Goal: Transaction & Acquisition: Purchase product/service

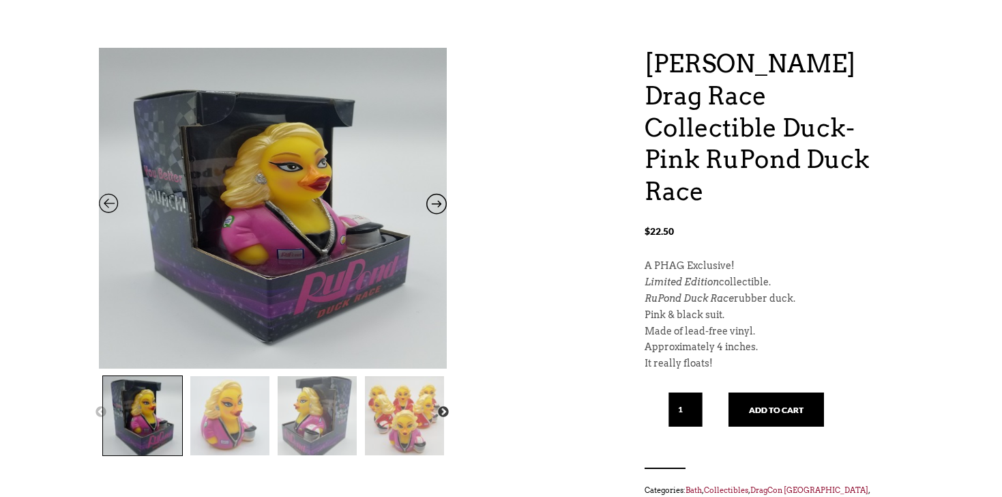
scroll to position [123, 0]
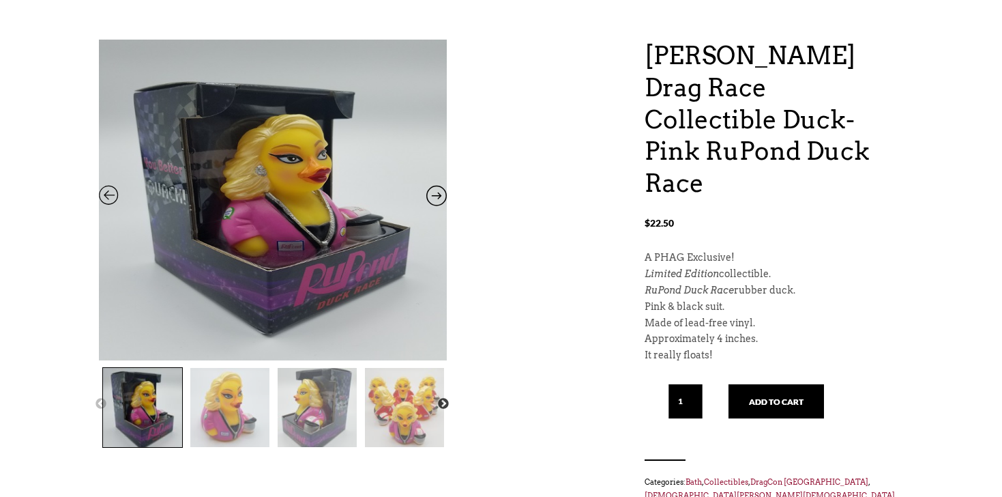
click at [227, 407] on img at bounding box center [229, 407] width 79 height 79
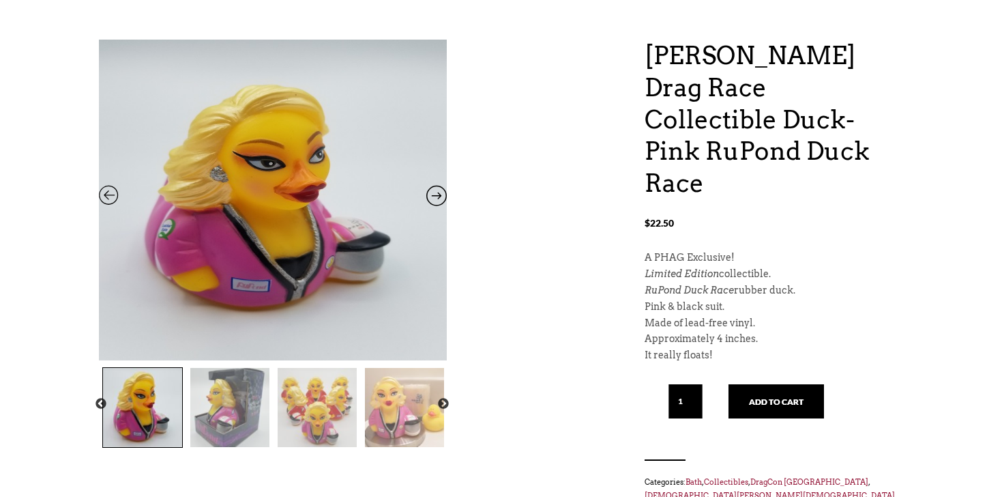
click at [229, 411] on img at bounding box center [229, 407] width 79 height 79
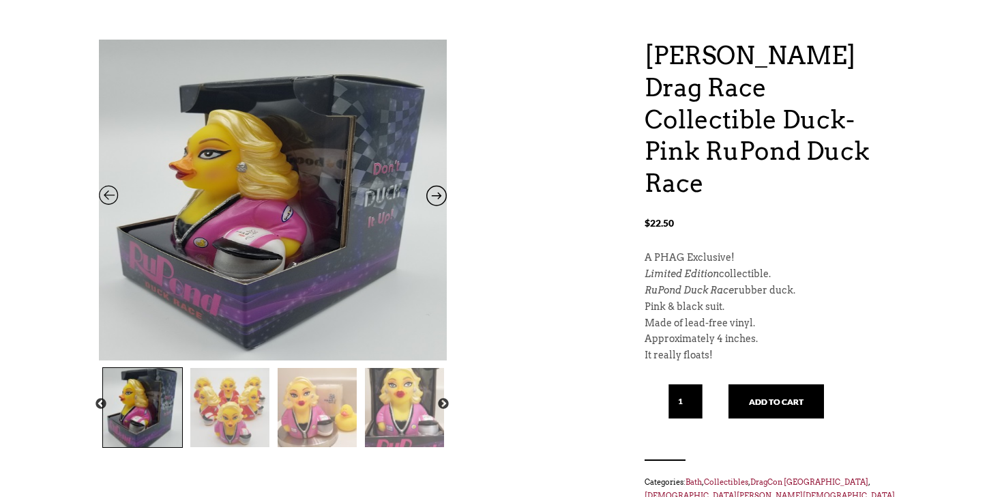
click at [244, 424] on img at bounding box center [229, 407] width 79 height 79
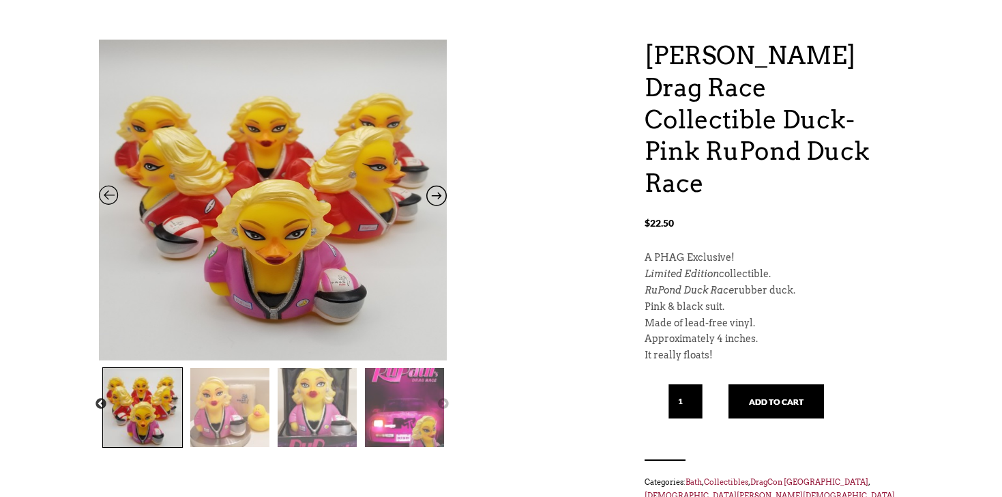
click at [231, 422] on img at bounding box center [229, 407] width 79 height 79
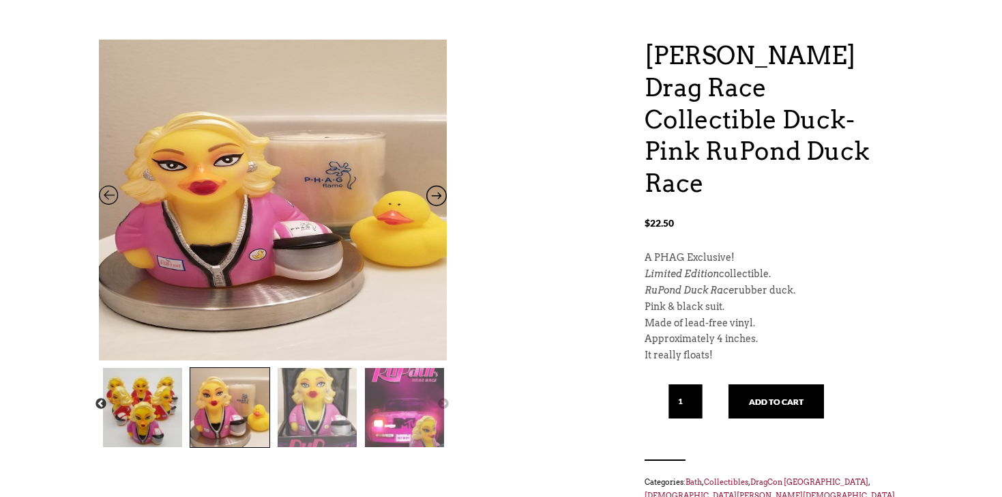
click at [299, 422] on img at bounding box center [317, 407] width 79 height 79
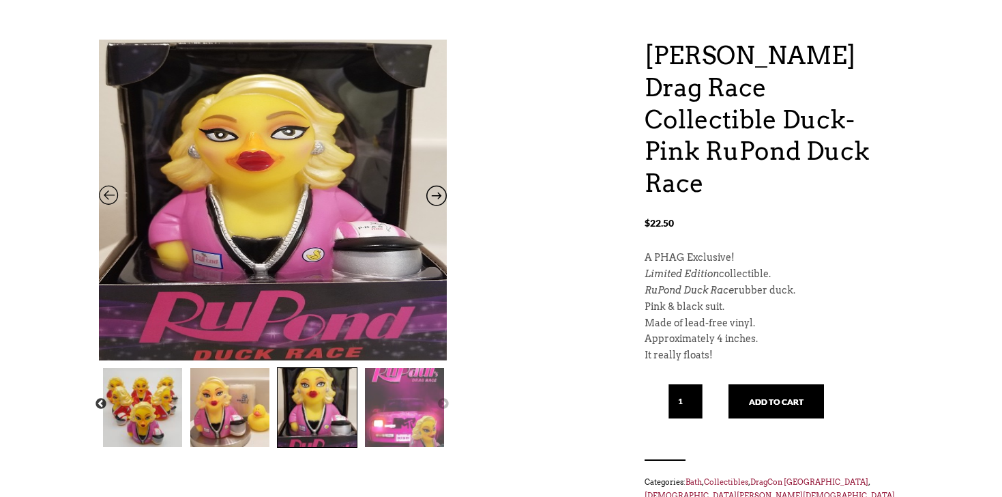
click at [381, 414] on img at bounding box center [404, 407] width 79 height 79
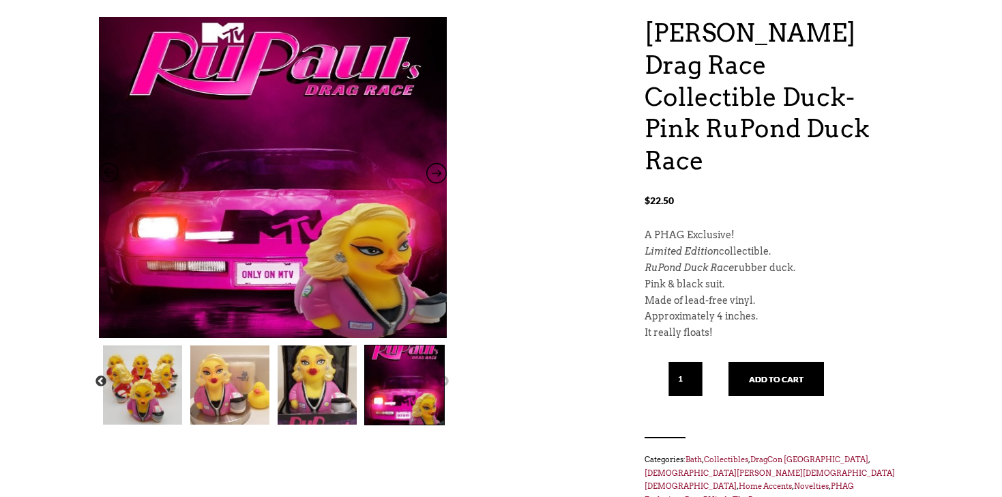
scroll to position [147, 0]
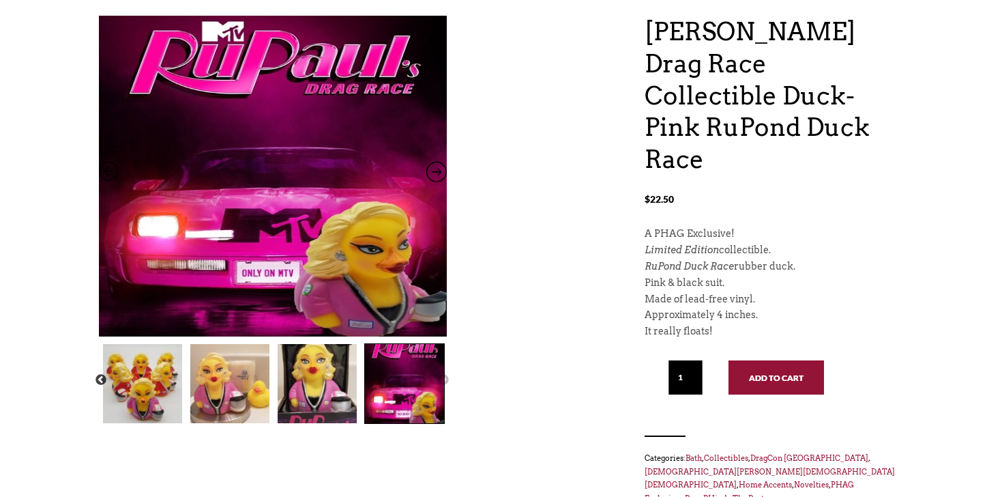
click at [778, 360] on button "Add to cart" at bounding box center [777, 377] width 96 height 34
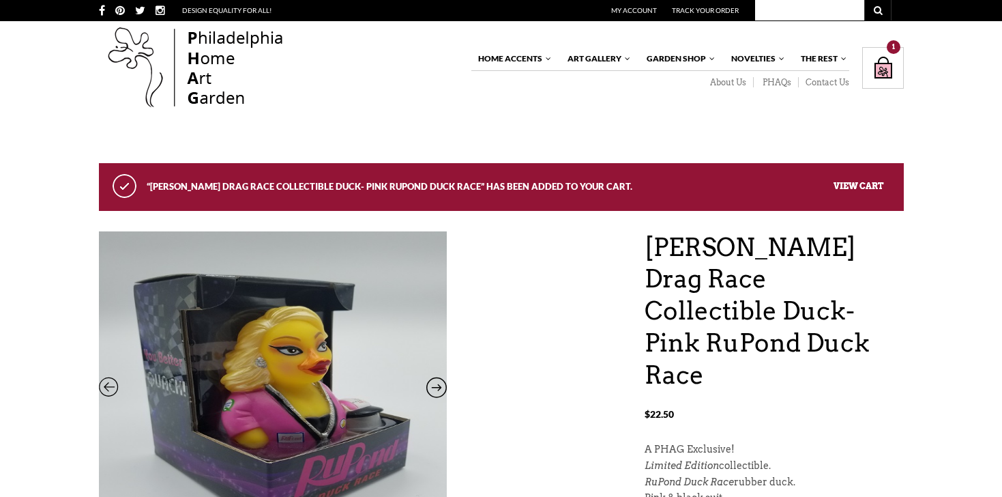
click at [862, 185] on link "View cart" at bounding box center [859, 185] width 50 height 10
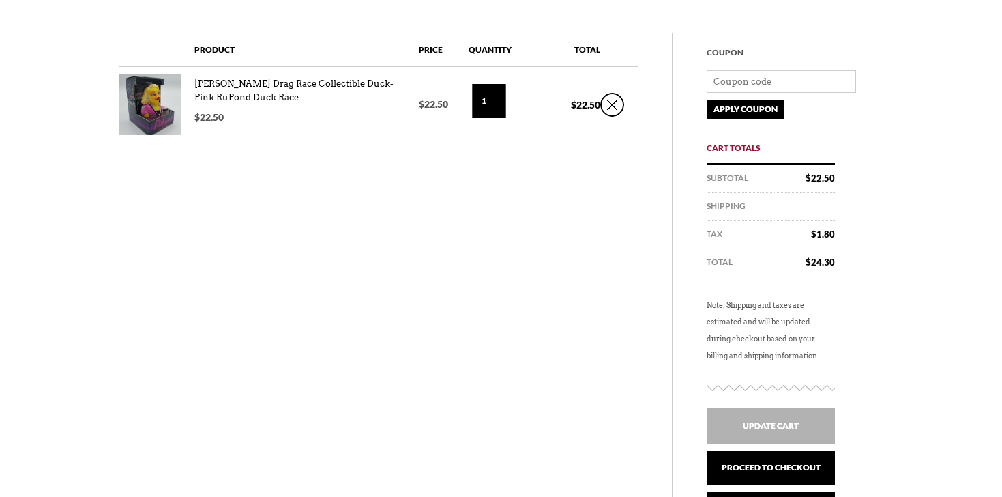
scroll to position [272, 0]
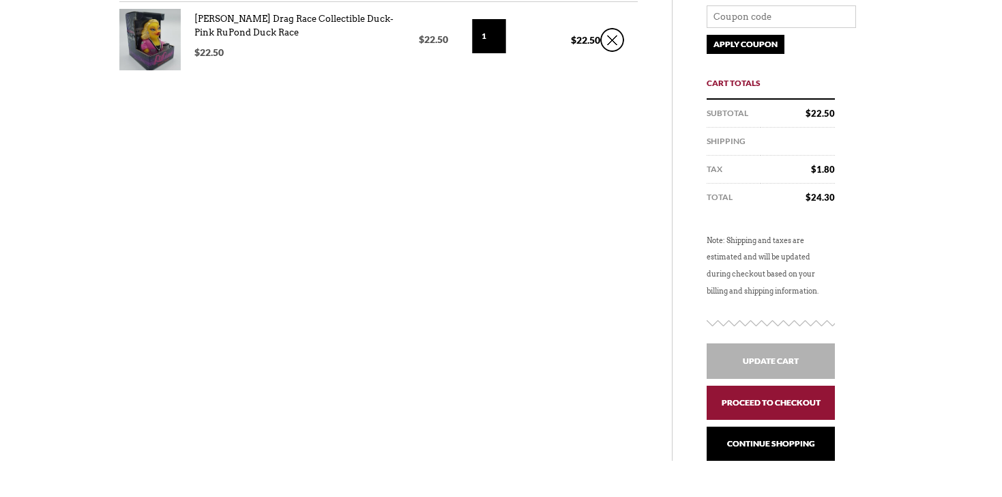
click at [758, 407] on link "Proceed to checkout" at bounding box center [771, 402] width 128 height 34
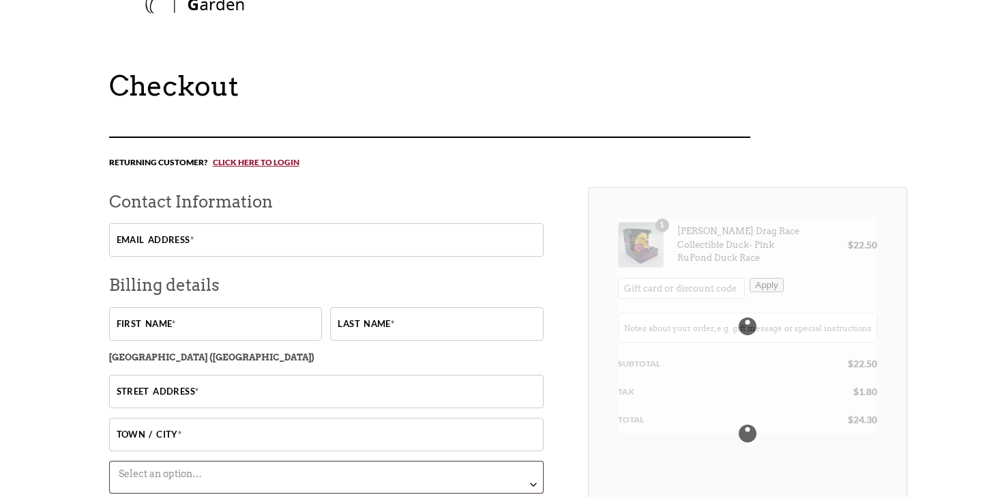
scroll to position [94, 0]
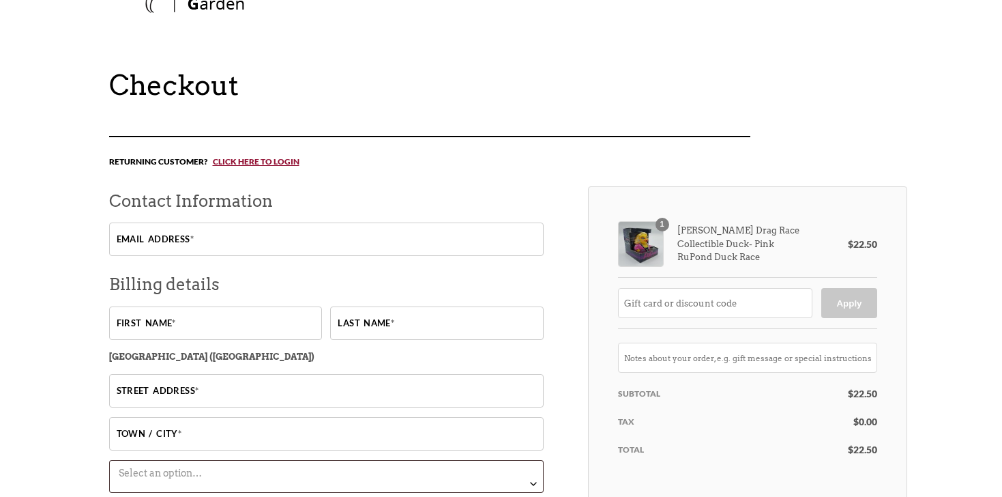
click at [177, 246] on input "Email address *" at bounding box center [326, 238] width 435 height 33
click at [149, 245] on input "Email address *" at bounding box center [326, 238] width 435 height 33
type input "[EMAIL_ADDRESS][DOMAIN_NAME]"
type input "[PERSON_NAME]"
type input "Bills"
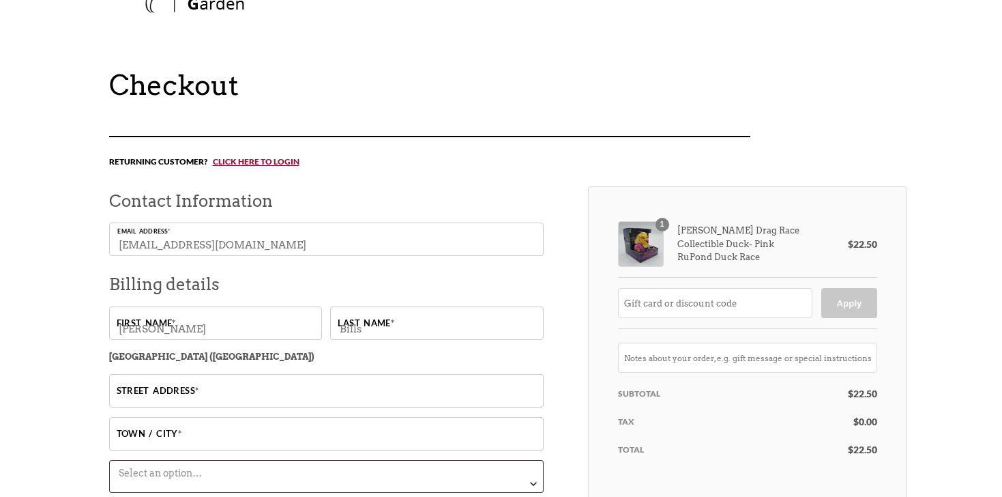
type input "2430 Park Center Blvd"
type input "State College"
select select "PA"
type input "16801"
type input "8148108115"
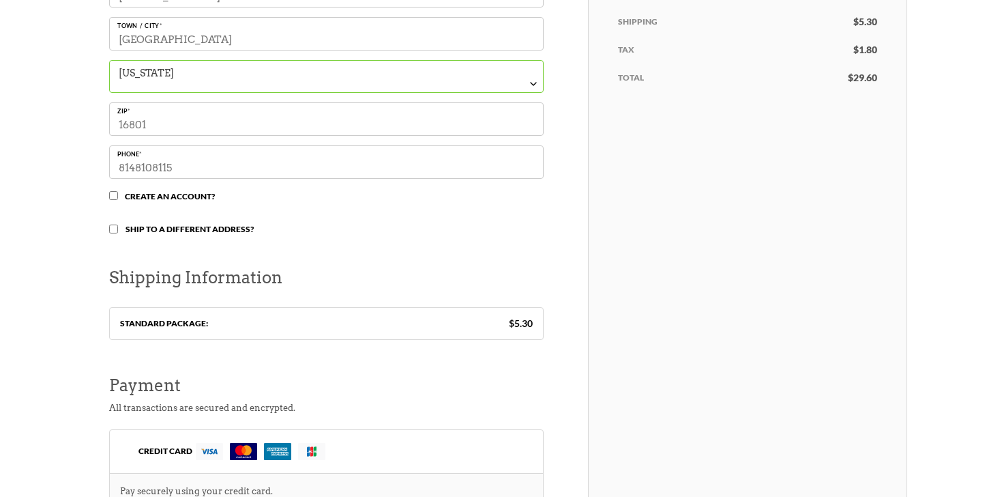
scroll to position [495, 0]
click at [148, 326] on label "Standard Package: $ 5.30" at bounding box center [326, 323] width 413 height 12
click at [347, 338] on li "Standard Package: $ 5.30" at bounding box center [326, 323] width 433 height 32
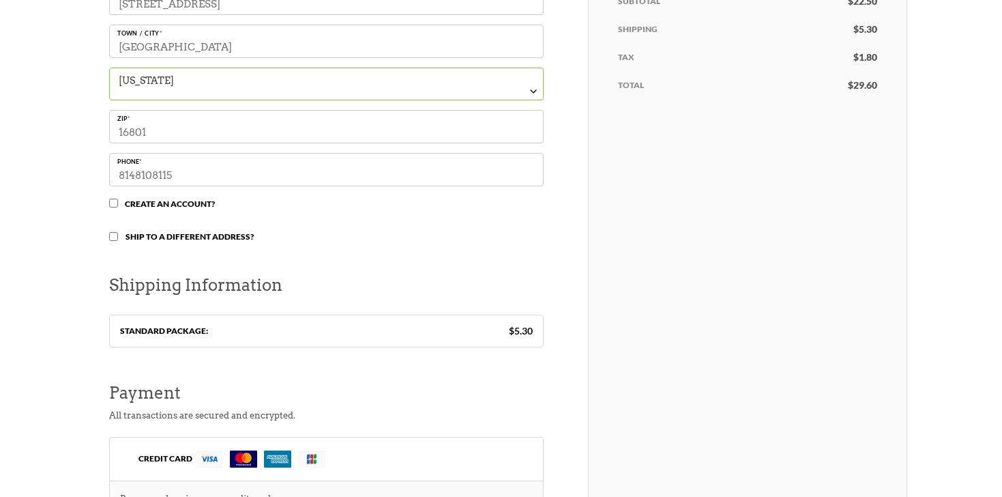
scroll to position [492, 0]
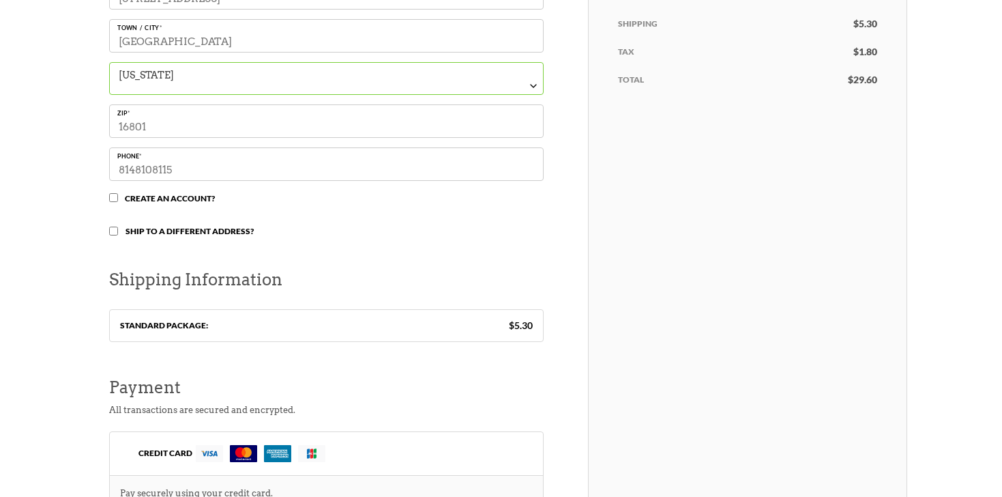
click at [188, 325] on label "Standard Package: $ 5.30" at bounding box center [326, 326] width 413 height 12
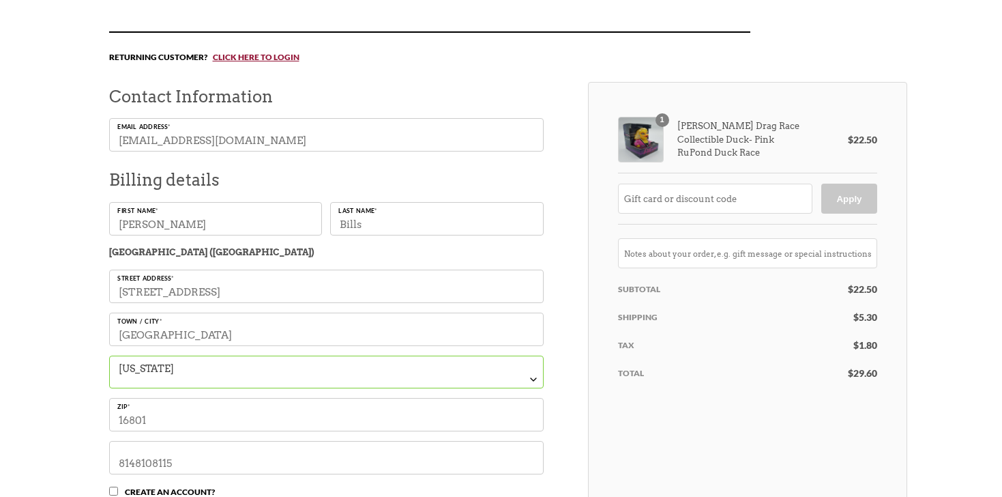
scroll to position [207, 0]
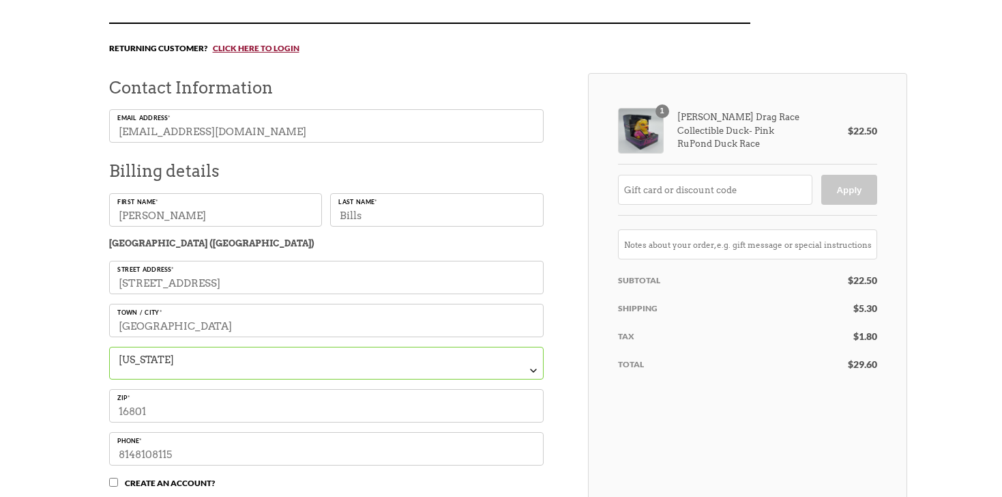
click at [686, 187] on input "text" at bounding box center [715, 190] width 194 height 30
paste input "25pink153"
type input "25pink153"
click at [847, 195] on button "Apply" at bounding box center [848, 190] width 55 height 30
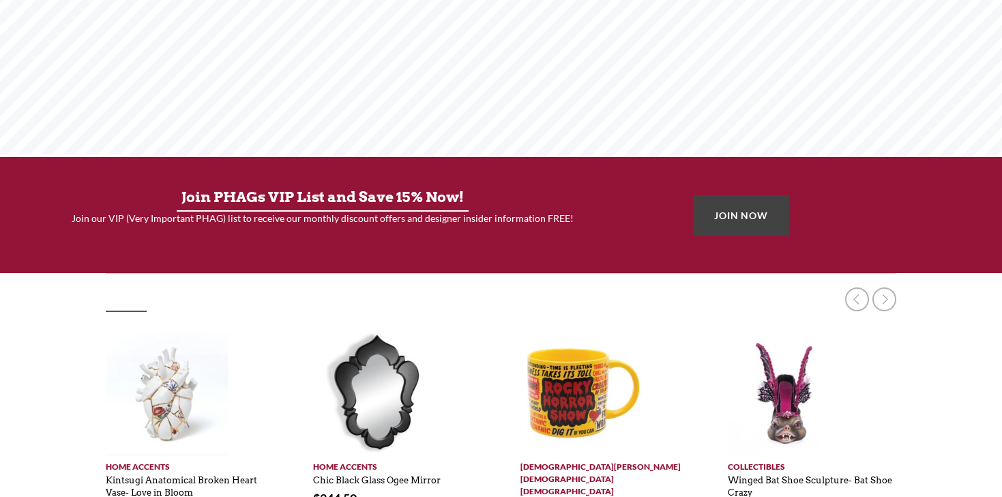
scroll to position [281, 0]
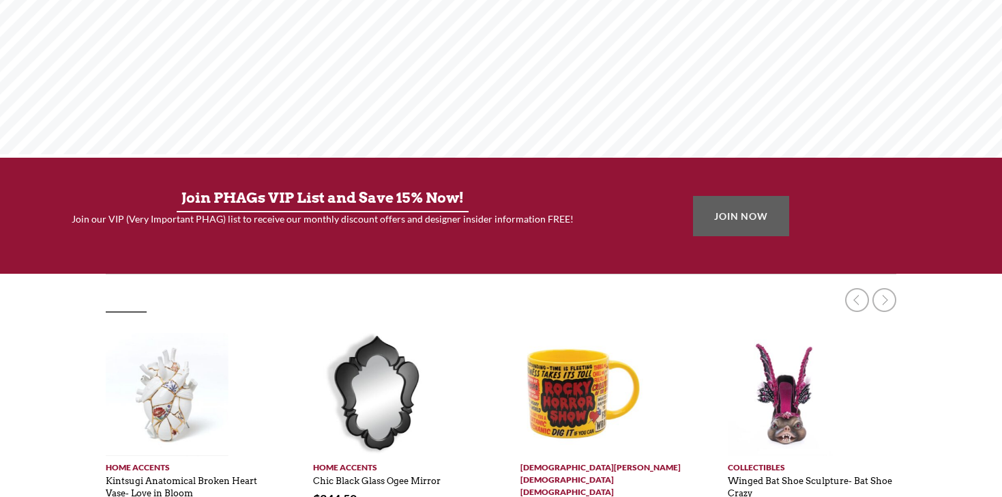
click at [740, 216] on link "JOIN NOW" at bounding box center [741, 216] width 96 height 40
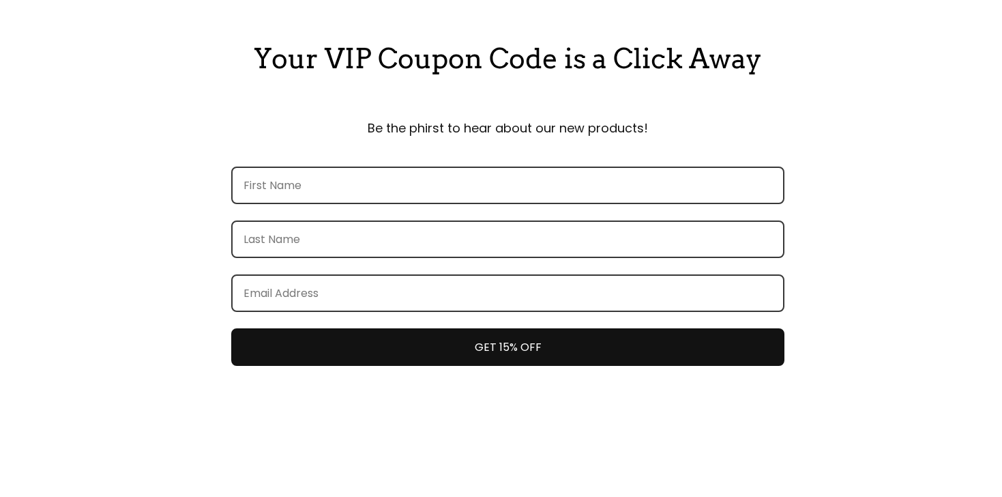
scroll to position [111, 0]
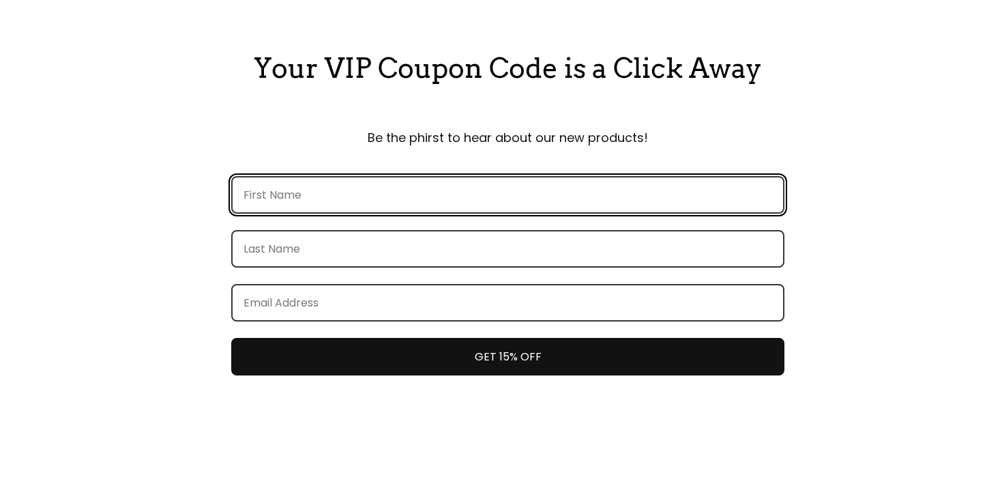
click at [280, 192] on input "FirstName field" at bounding box center [507, 195] width 553 height 38
type input "[PERSON_NAME]"
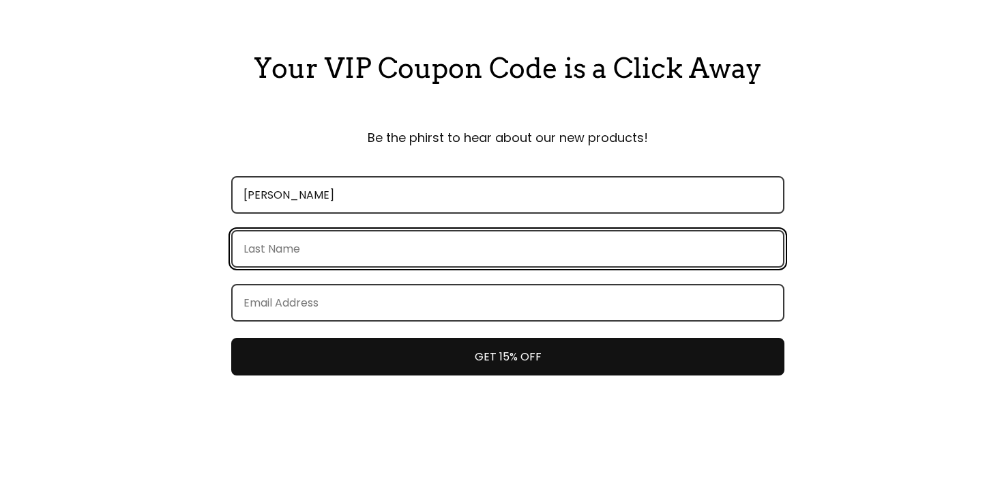
click at [264, 246] on input "LastName field" at bounding box center [507, 249] width 553 height 38
type input "Bills"
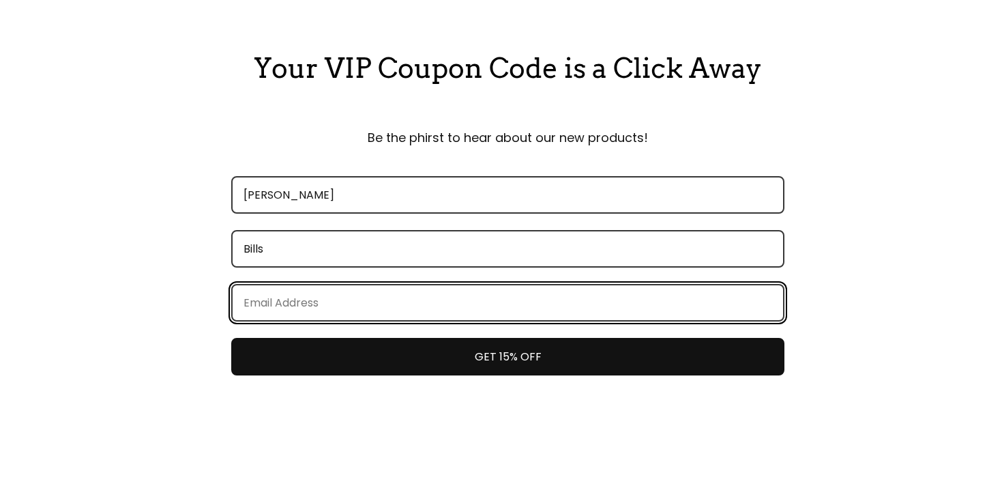
click at [255, 305] on input "Email field" at bounding box center [507, 303] width 553 height 38
type input "[EMAIL_ADDRESS][DOMAIN_NAME]"
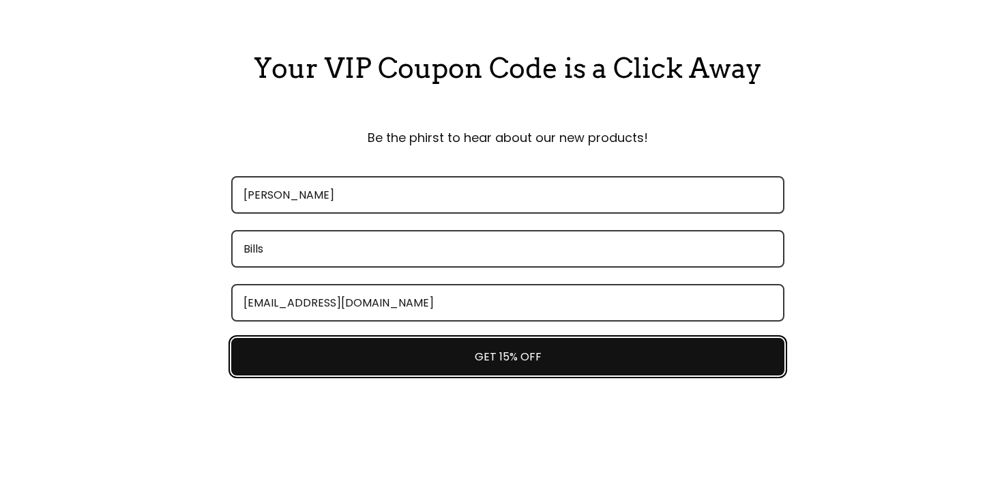
click at [446, 357] on button "GET 15% OFF" at bounding box center [507, 357] width 553 height 38
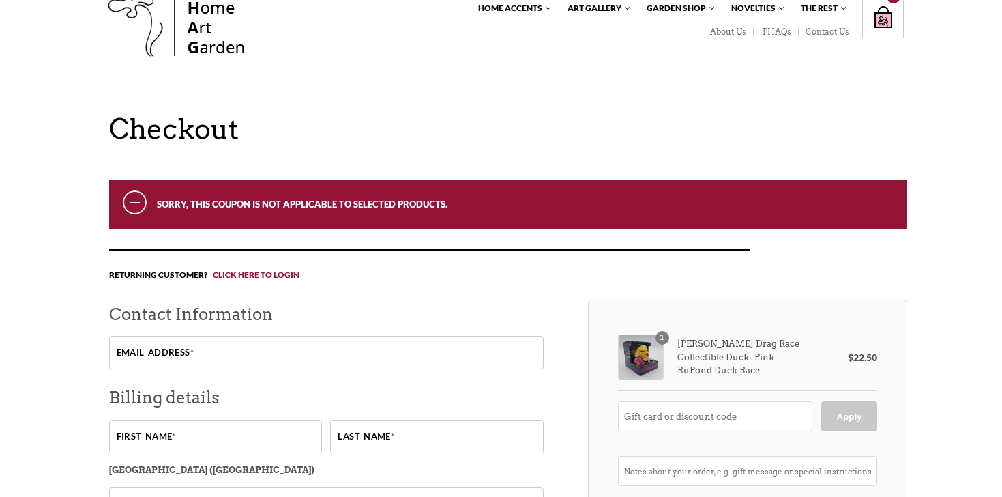
scroll to position [61, 0]
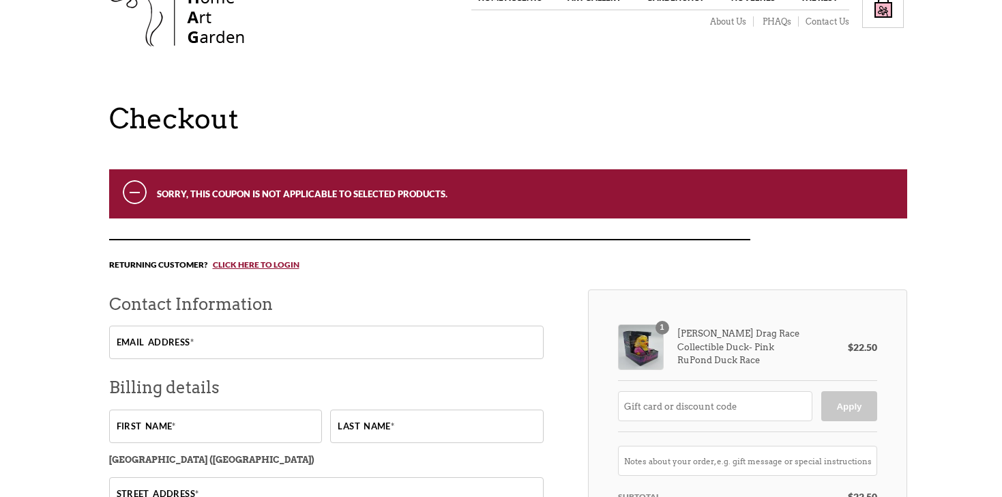
click at [208, 339] on input "Email address *" at bounding box center [326, 341] width 435 height 33
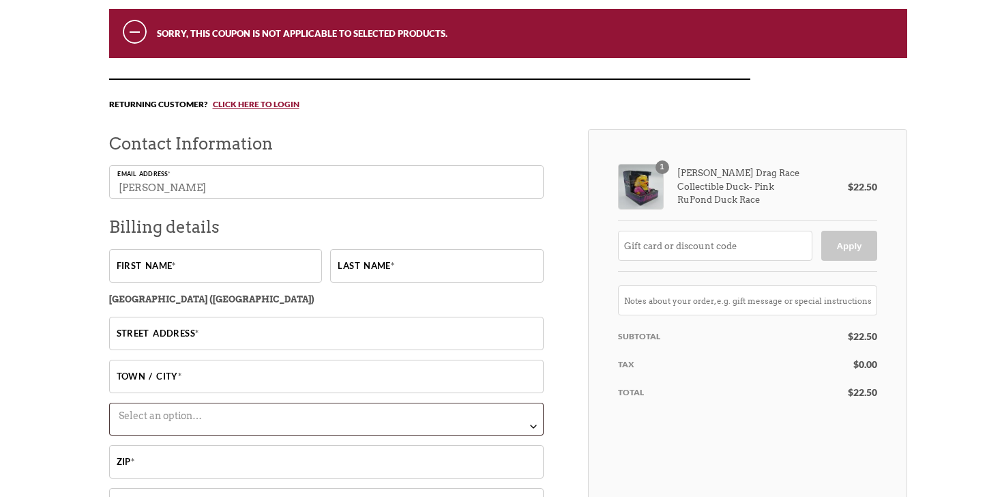
scroll to position [224, 0]
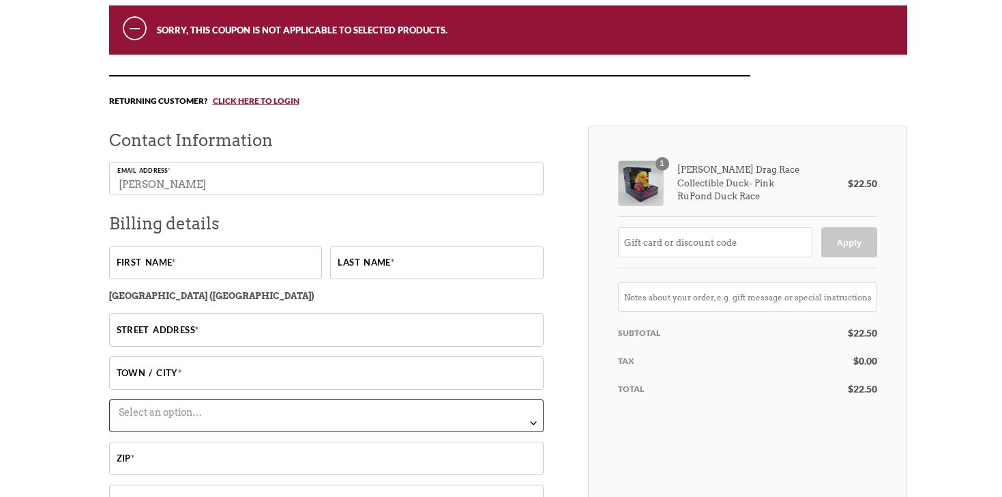
click at [55, 267] on div "Checkout Sorry, this coupon is not applicable to selected products. Returning c…" at bounding box center [501, 480] width 1002 height 1083
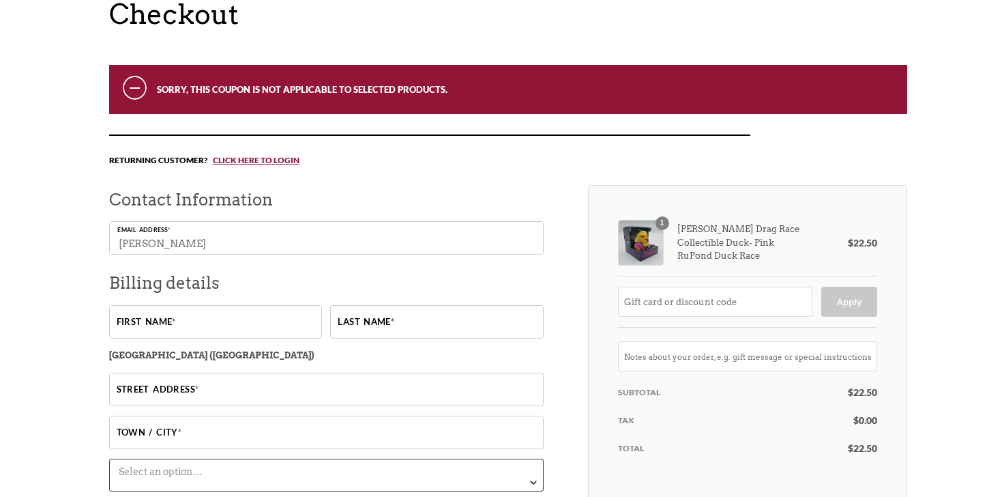
scroll to position [168, 0]
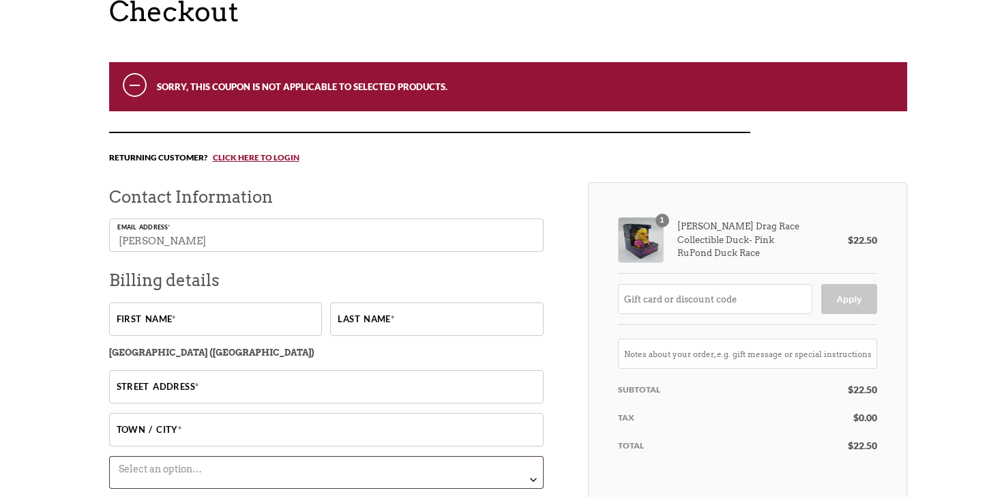
click at [237, 233] on input "[PERSON_NAME]" at bounding box center [326, 234] width 435 height 33
click at [237, 233] on input "sophia" at bounding box center [326, 234] width 435 height 33
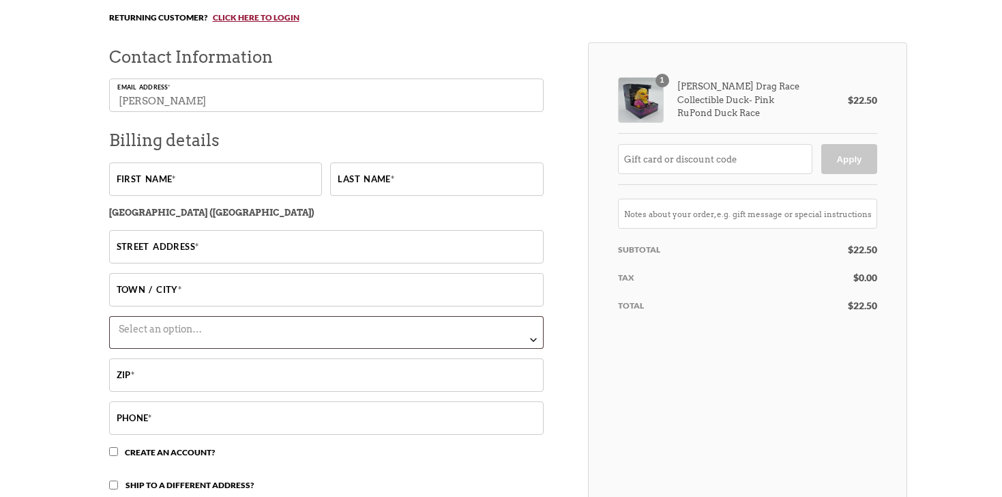
scroll to position [296, 0]
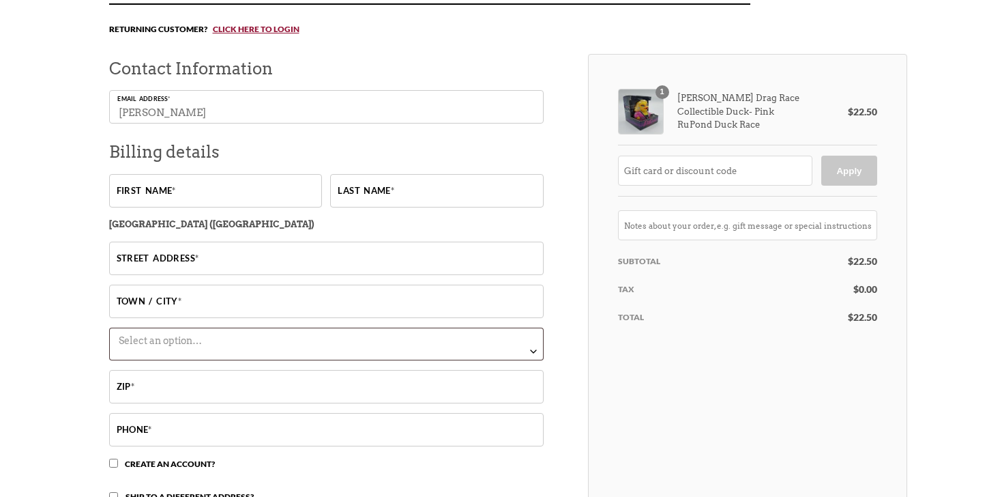
click at [275, 106] on input "Sophia" at bounding box center [326, 106] width 435 height 33
type input "sophiajb06@icloud.com"
click at [229, 186] on input "First name *" at bounding box center [215, 190] width 213 height 33
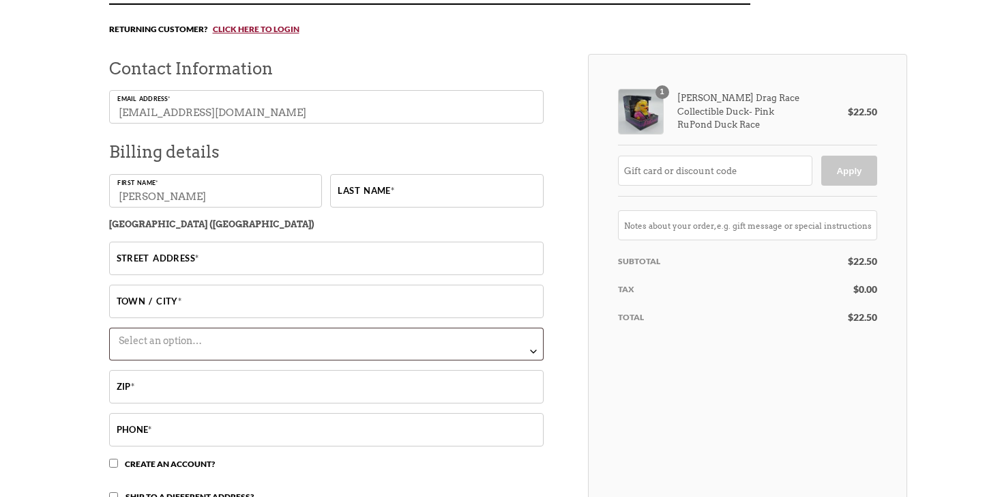
type input "Sophia"
click at [388, 193] on input "Last name *" at bounding box center [436, 190] width 213 height 33
type input "Bills"
click at [231, 254] on input "Street address *" at bounding box center [326, 258] width 435 height 33
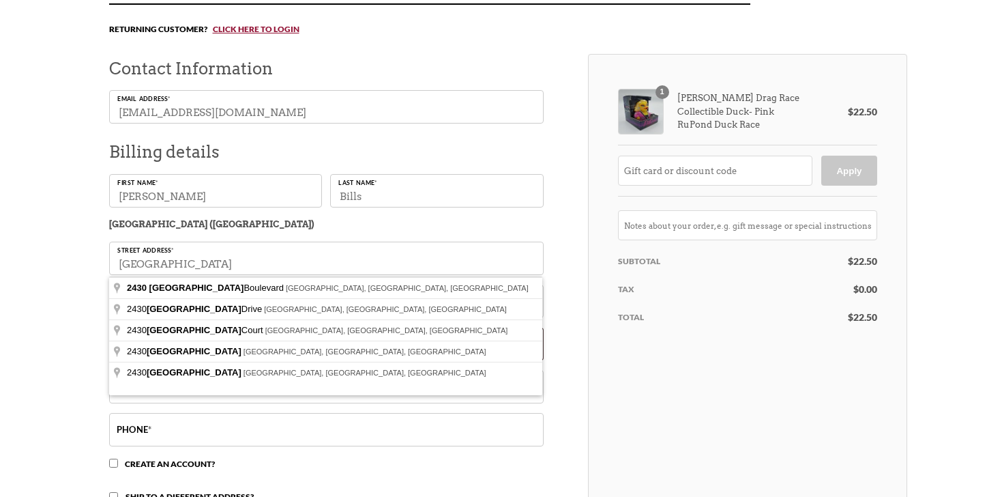
type input "2430 Park Center Blvd"
type input "State College"
select select "PA"
type input "16801"
type input "8148108115"
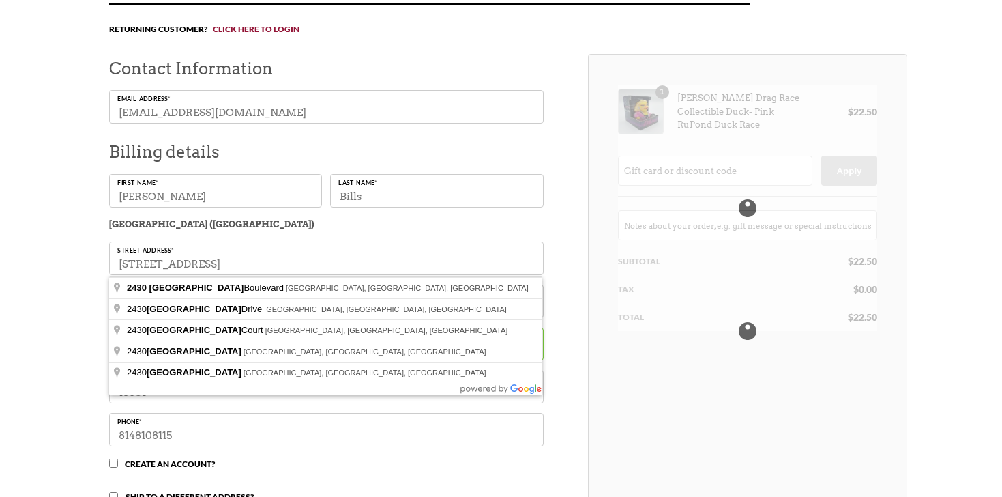
click at [38, 299] on div "Checkout Sorry, this coupon is not applicable to selected products. Returning c…" at bounding box center [501, 408] width 1002 height 1083
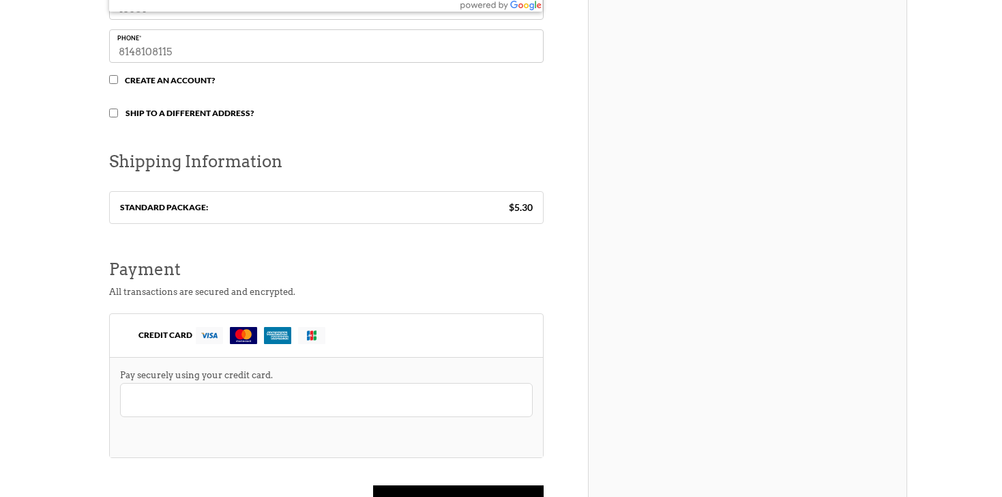
scroll to position [0, 0]
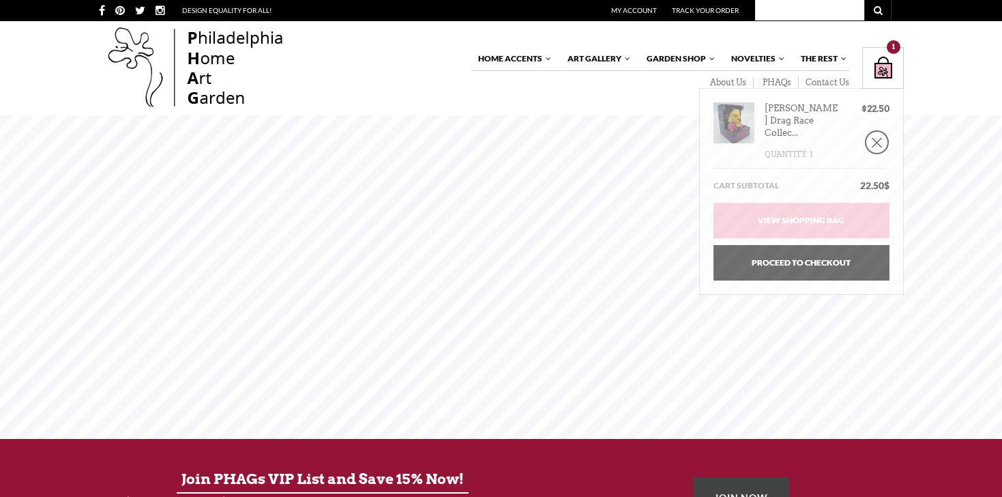
click at [883, 62] on div "Shopping Bag $ 22.50 / 1 item(s) 1" at bounding box center [883, 68] width 42 height 42
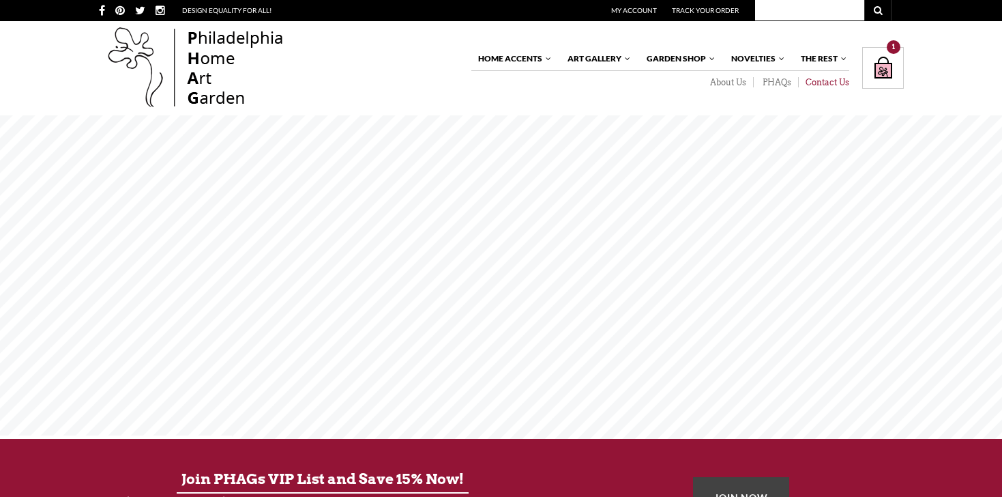
click at [823, 83] on link "Contact Us" at bounding box center [824, 82] width 50 height 11
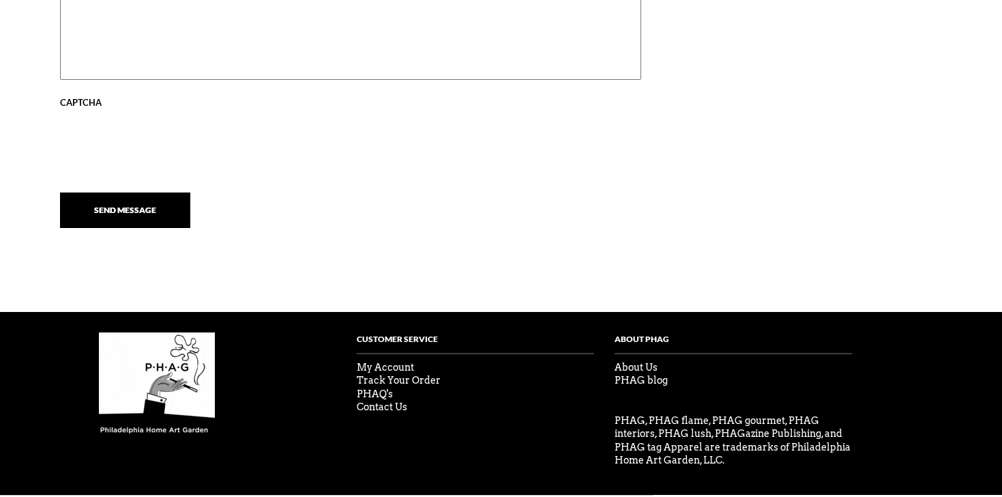
scroll to position [997, 0]
